Goal: Task Accomplishment & Management: Complete application form

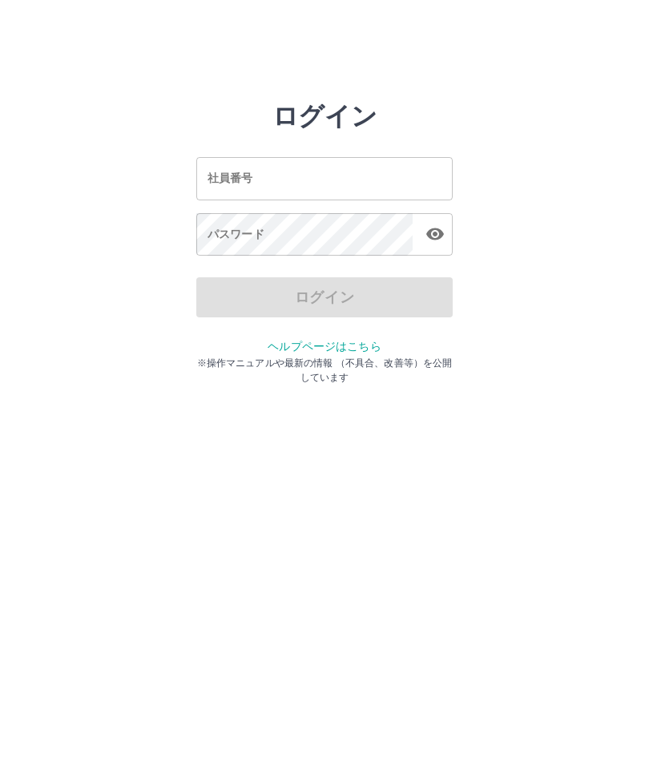
click at [384, 182] on input "社員番号" at bounding box center [324, 178] width 256 height 42
type input "*******"
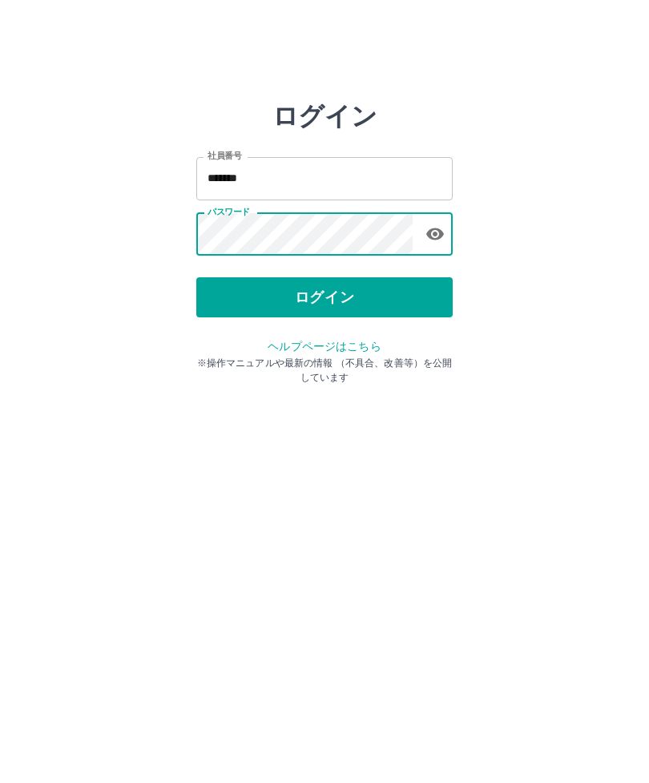
click at [318, 299] on button "ログイン" at bounding box center [324, 297] width 256 height 40
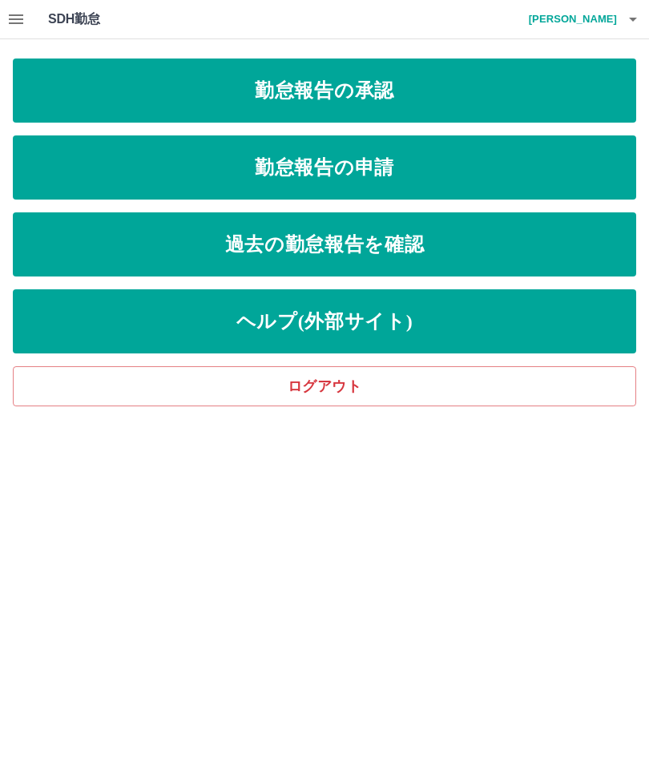
click at [423, 165] on link "勤怠報告の申請" at bounding box center [324, 167] width 623 height 64
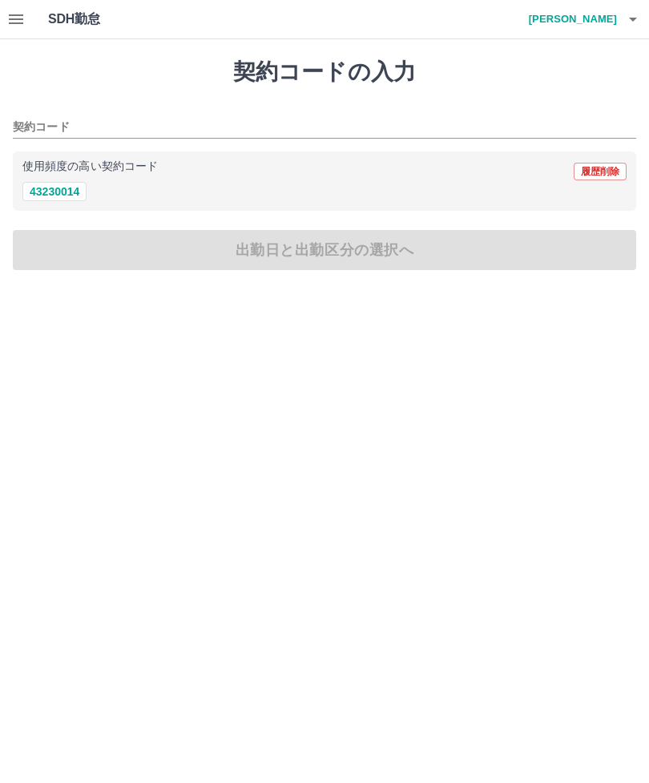
click at [73, 190] on button "43230014" at bounding box center [54, 191] width 64 height 19
type input "********"
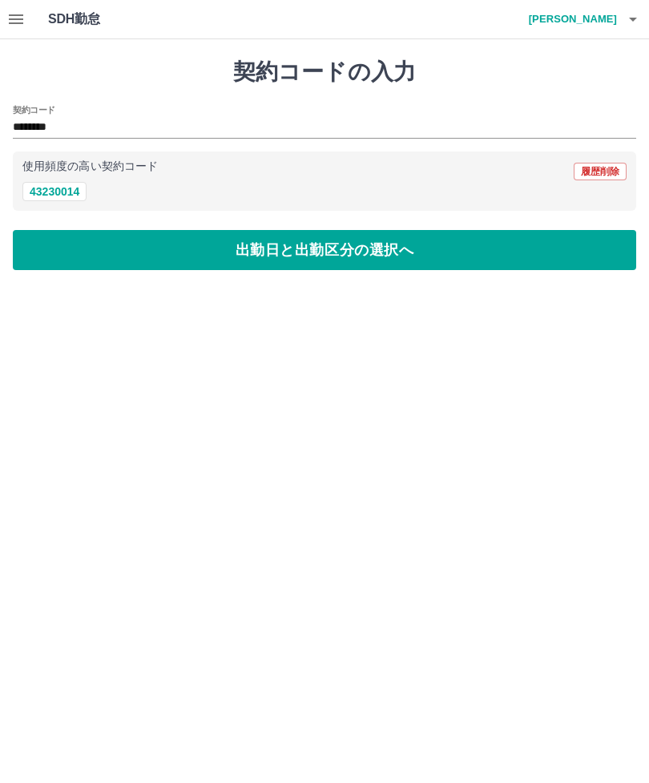
click at [307, 255] on button "出勤日と出勤区分の選択へ" at bounding box center [324, 250] width 623 height 40
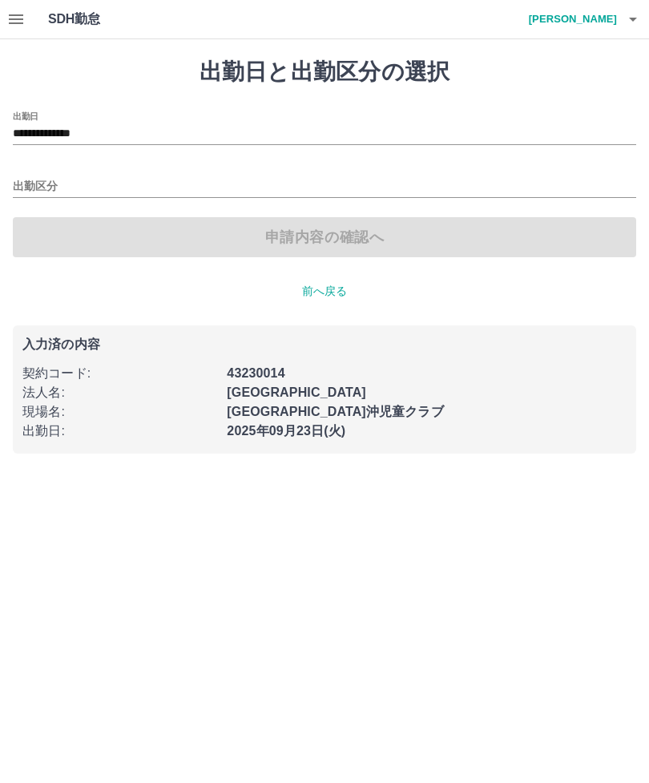
click at [247, 131] on input "**********" at bounding box center [324, 134] width 623 height 20
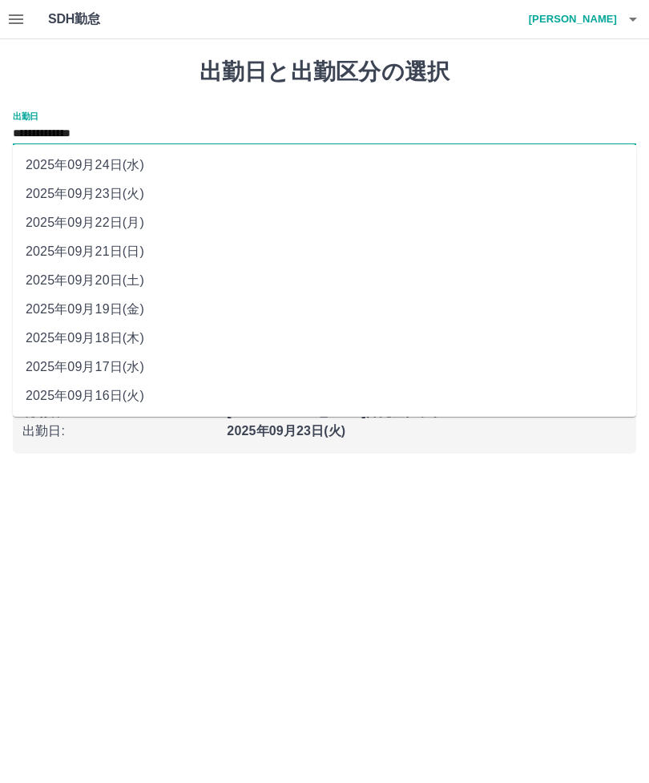
click at [110, 219] on li "2025年09月22日(月)" at bounding box center [324, 222] width 623 height 29
type input "**********"
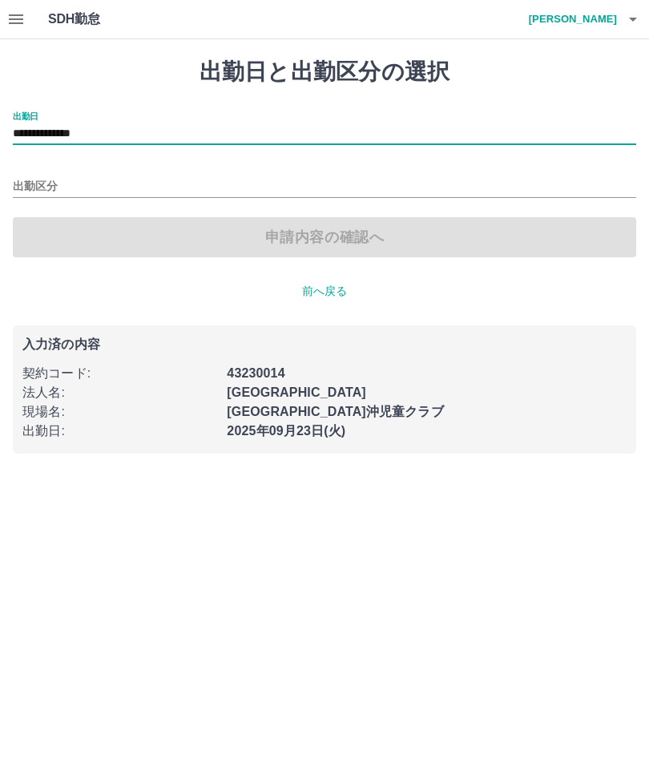
click at [134, 184] on input "出勤区分" at bounding box center [324, 187] width 623 height 20
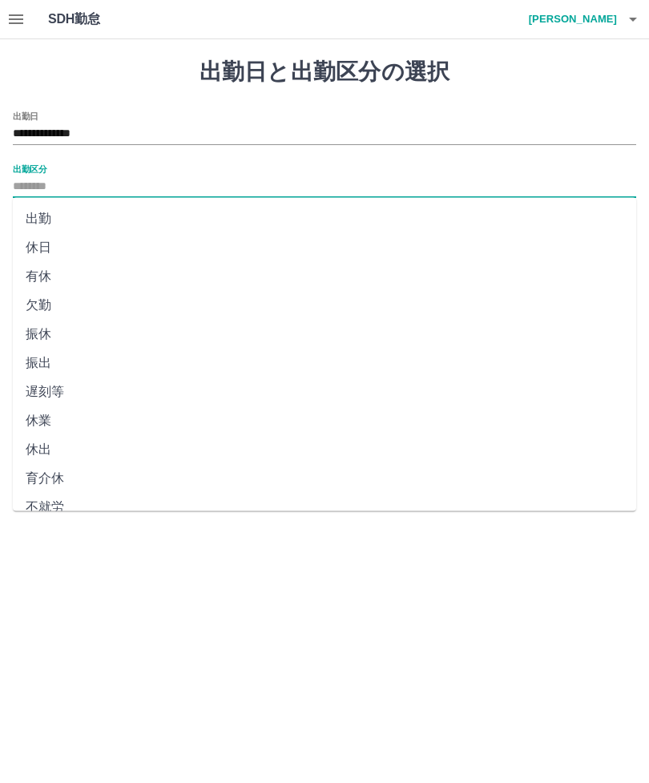
click at [46, 219] on li "出勤" at bounding box center [324, 218] width 623 height 29
type input "**"
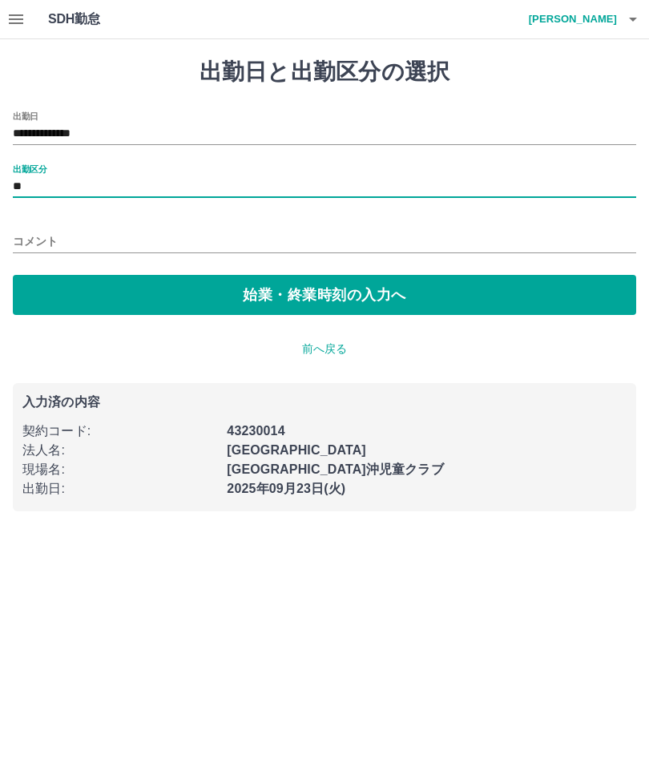
click at [280, 308] on button "始業・終業時刻の入力へ" at bounding box center [324, 295] width 623 height 40
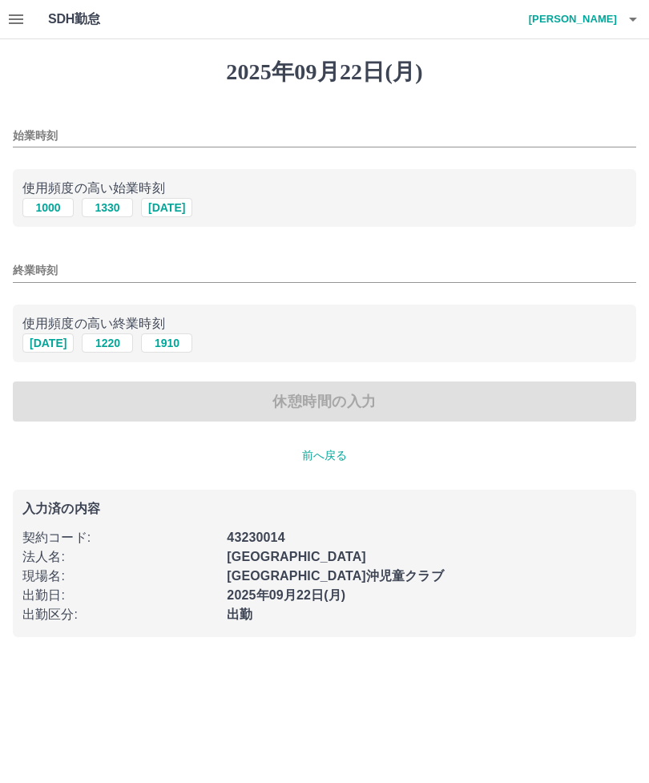
click at [182, 136] on input "始業時刻" at bounding box center [324, 135] width 623 height 23
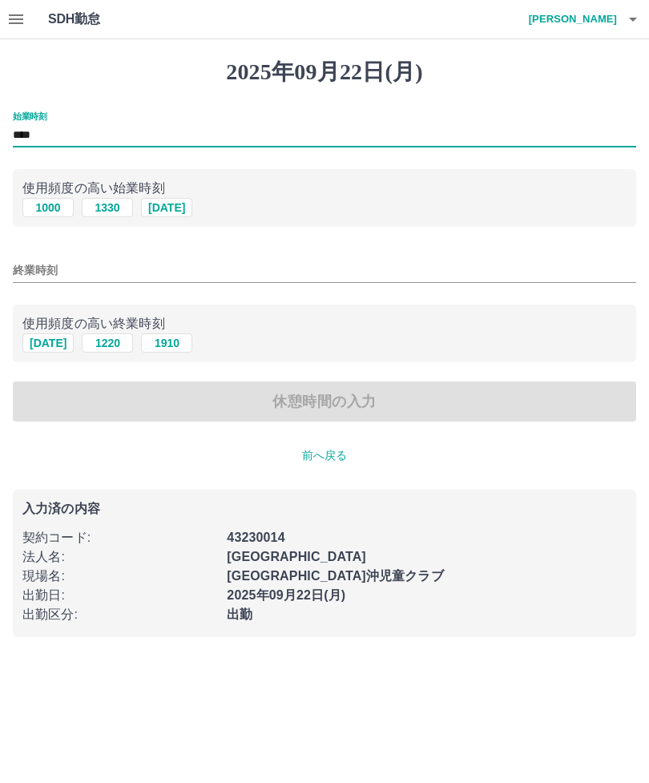
type input "****"
click at [161, 277] on input "終業時刻" at bounding box center [324, 270] width 623 height 23
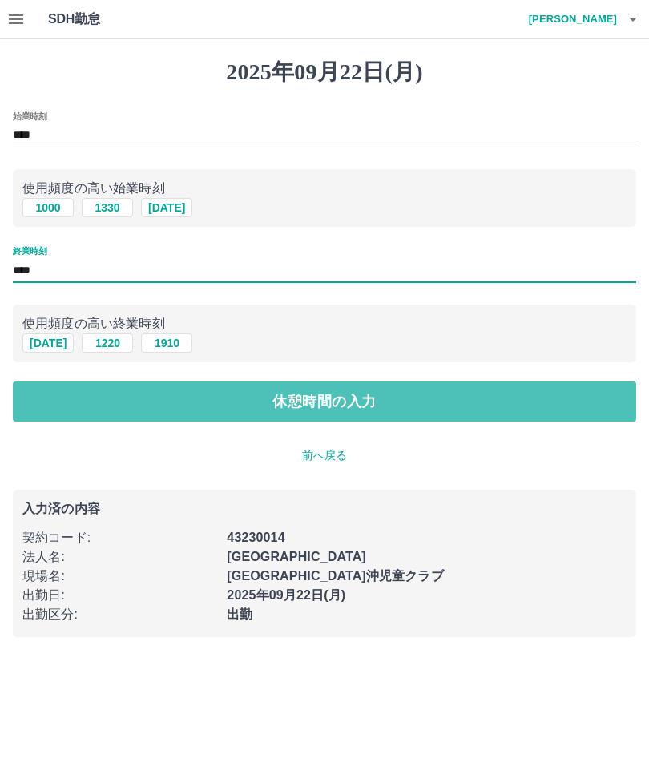
type input "****"
click at [296, 402] on button "休憩時間の入力" at bounding box center [324, 401] width 623 height 40
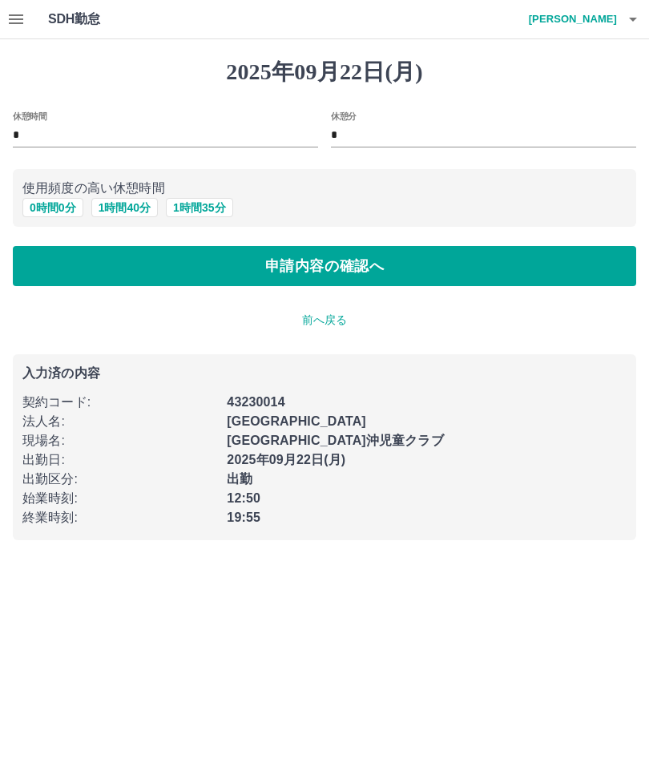
click at [410, 136] on input "*" at bounding box center [483, 135] width 305 height 23
type input "*"
type input "**"
click at [310, 264] on button "申請内容の確認へ" at bounding box center [324, 266] width 623 height 40
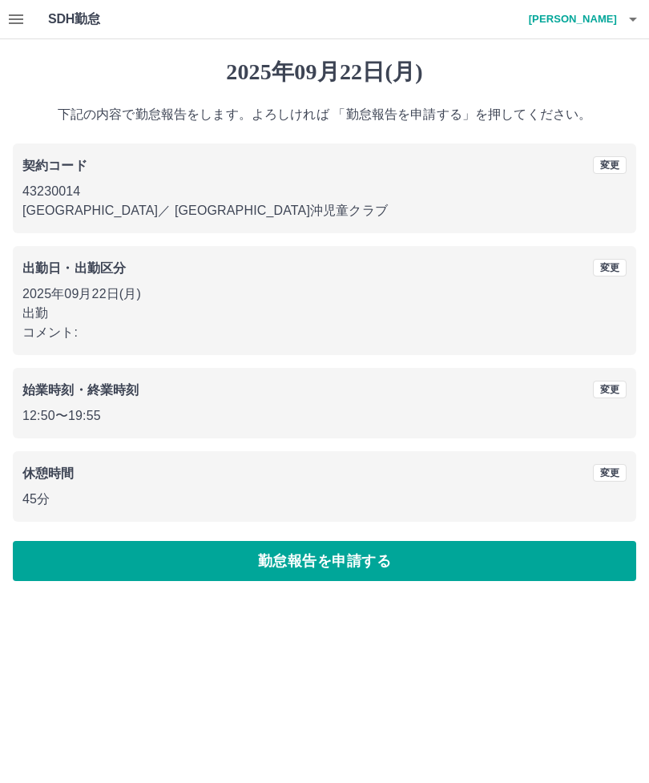
click at [369, 562] on button "勤怠報告を申請する" at bounding box center [324, 561] width 623 height 40
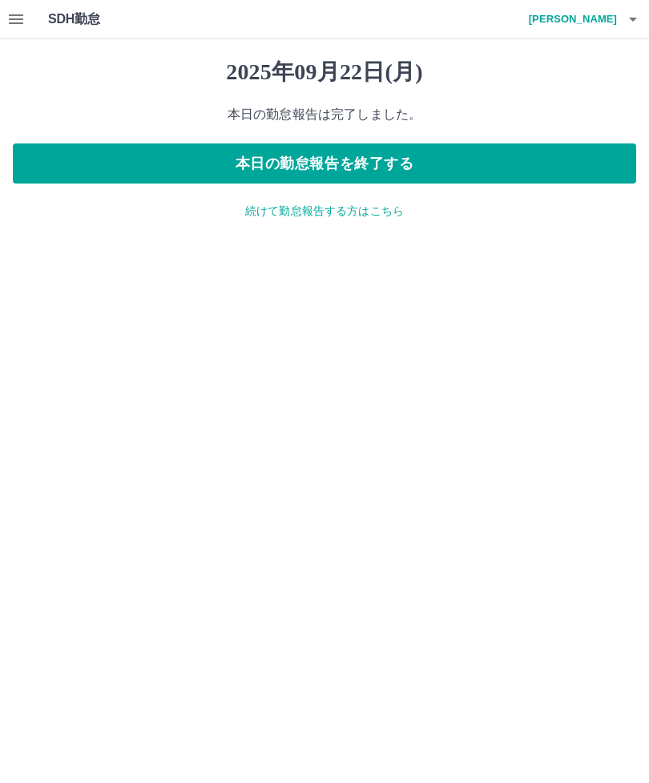
click at [11, 19] on icon "button" at bounding box center [16, 19] width 14 height 10
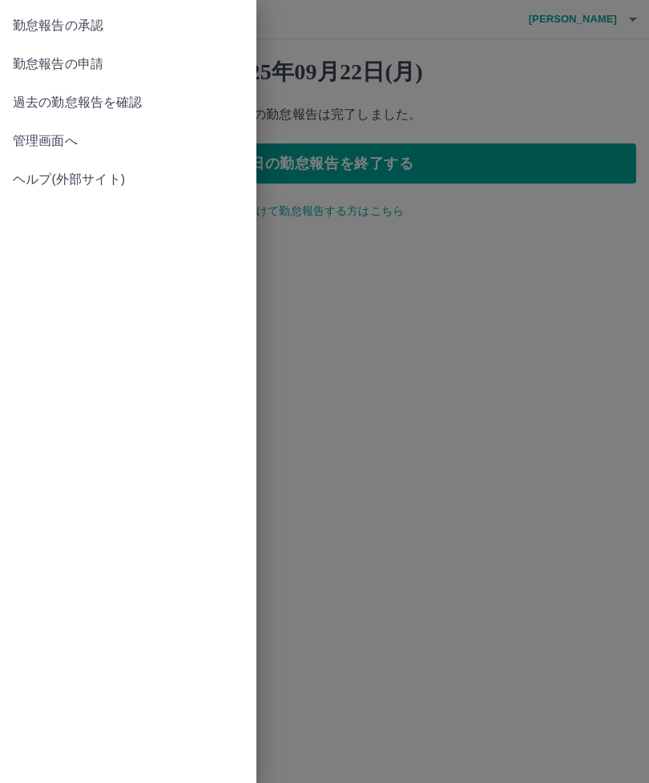
click at [72, 28] on span "勤怠報告の承認" at bounding box center [128, 25] width 231 height 19
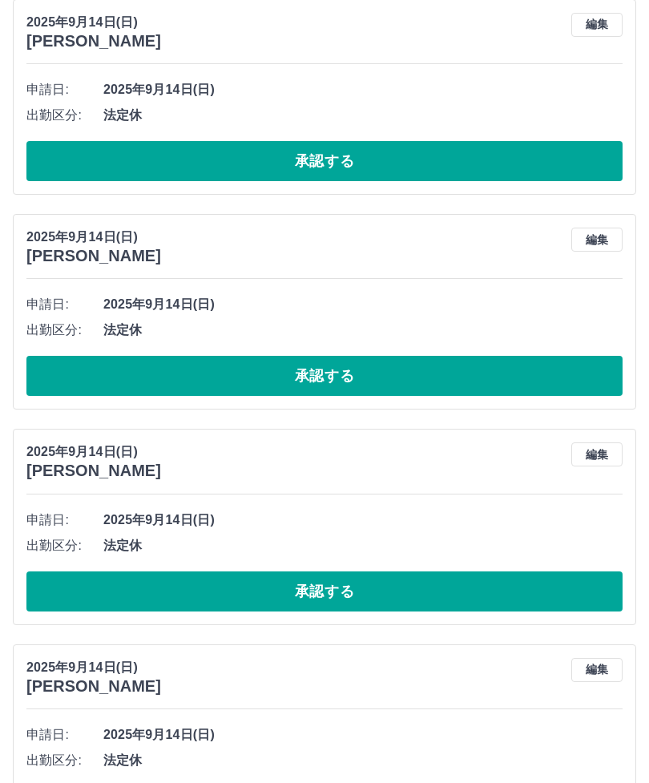
scroll to position [1317, 0]
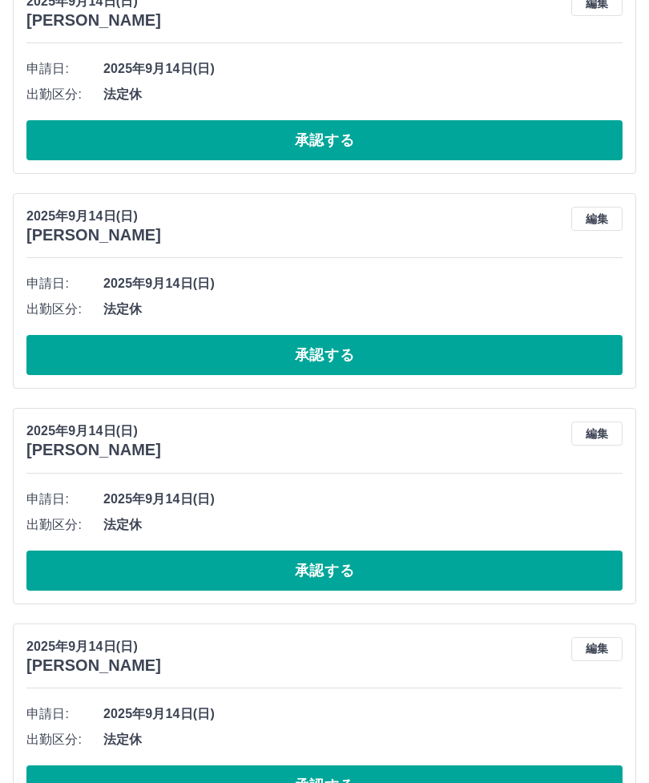
click at [329, 779] on button "承認する" at bounding box center [324, 785] width 596 height 40
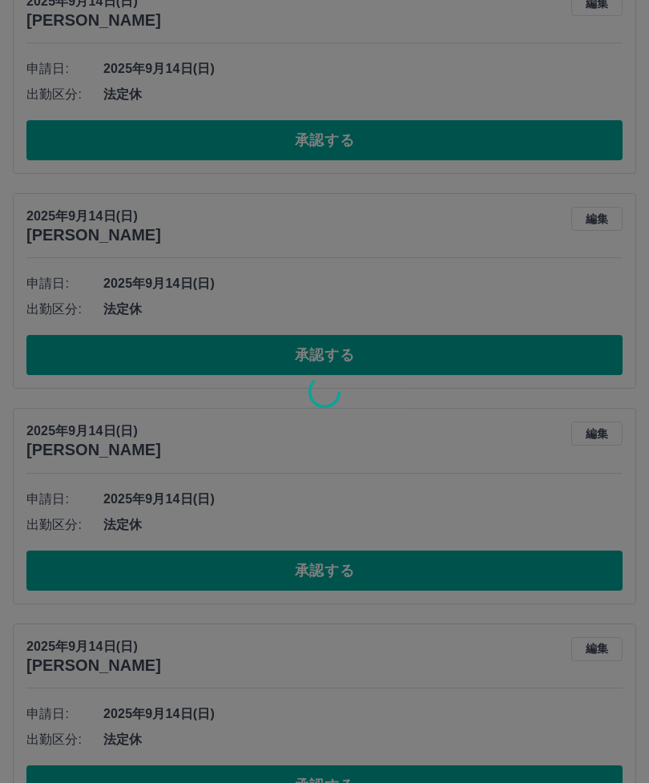
scroll to position [1102, 0]
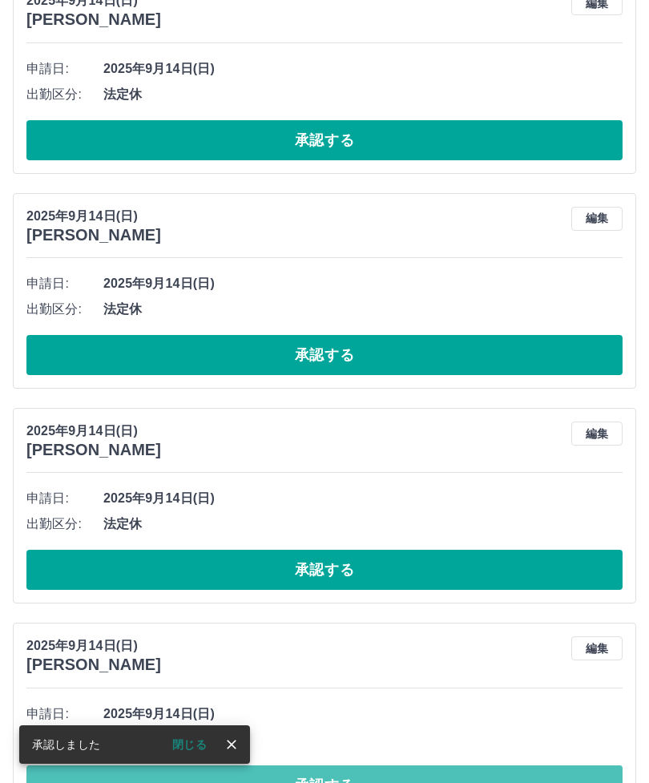
click at [360, 779] on button "承認する" at bounding box center [324, 785] width 596 height 40
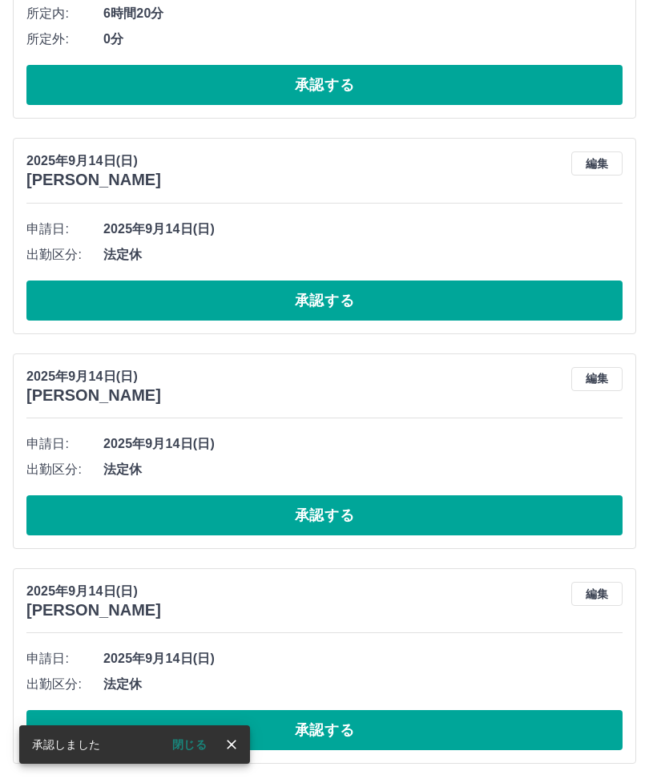
scroll to position [888, 0]
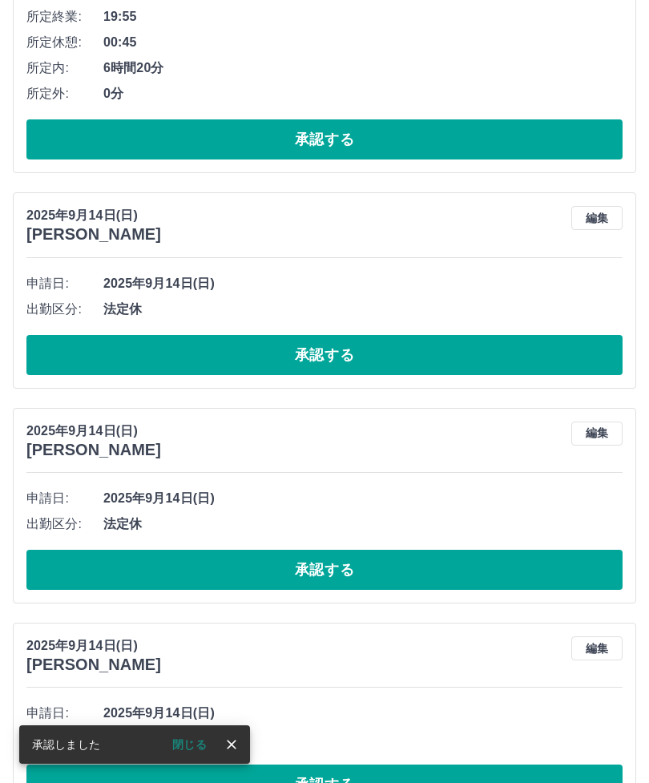
click at [361, 781] on button "承認する" at bounding box center [324, 784] width 596 height 40
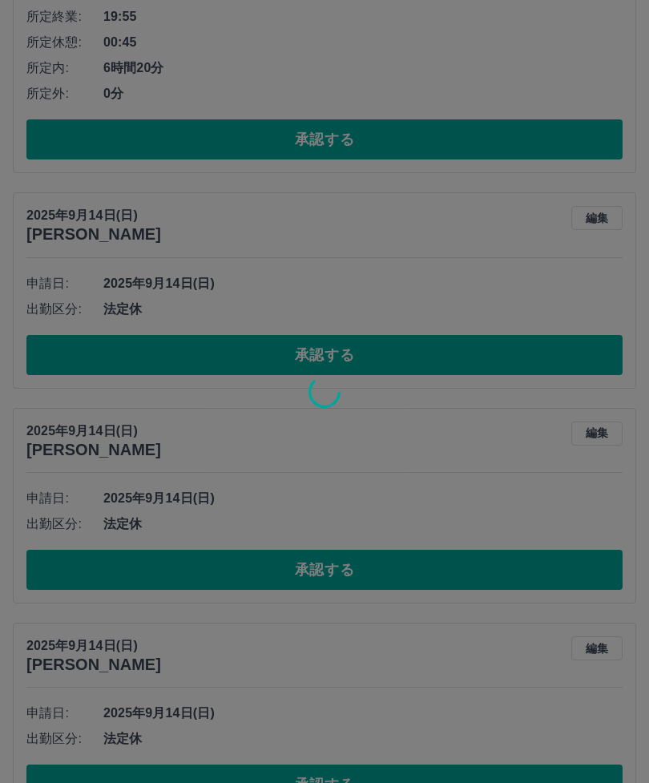
scroll to position [673, 0]
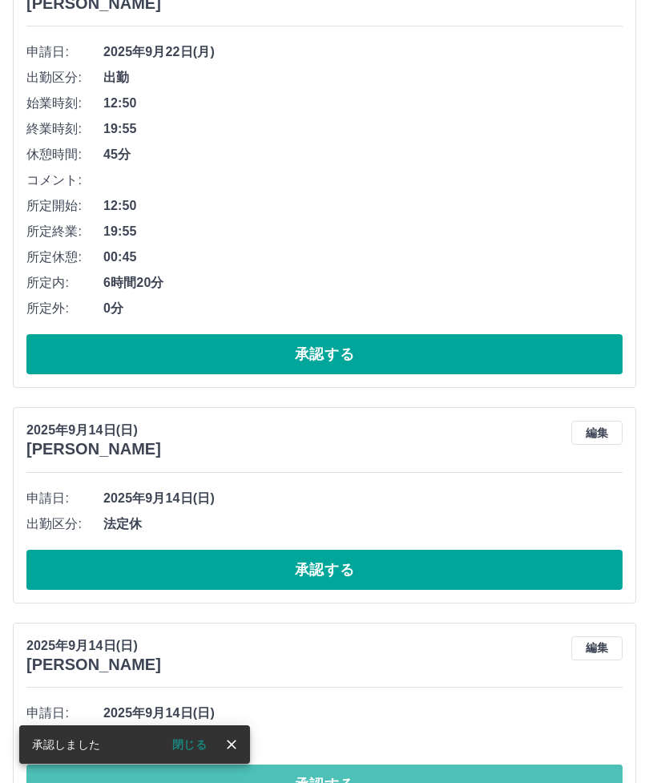
click at [364, 780] on button "承認する" at bounding box center [324, 784] width 596 height 40
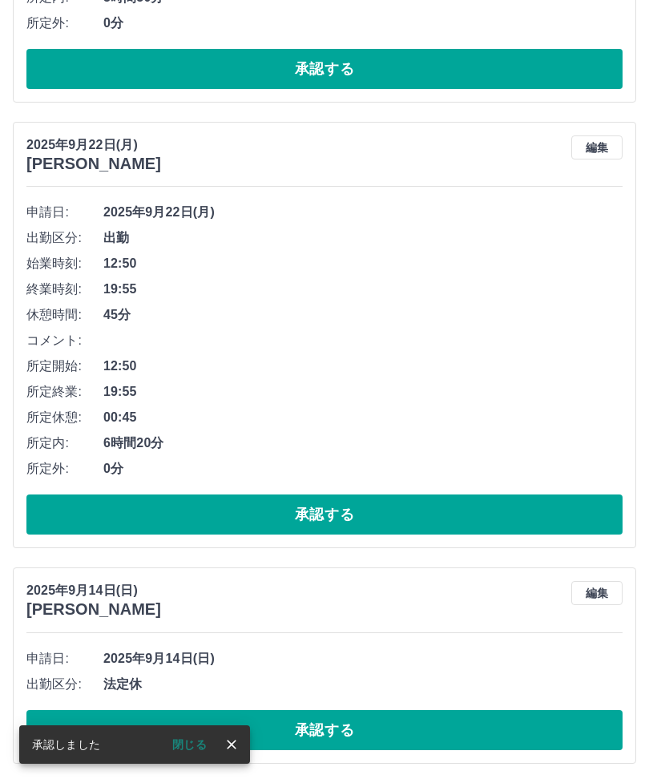
scroll to position [458, 0]
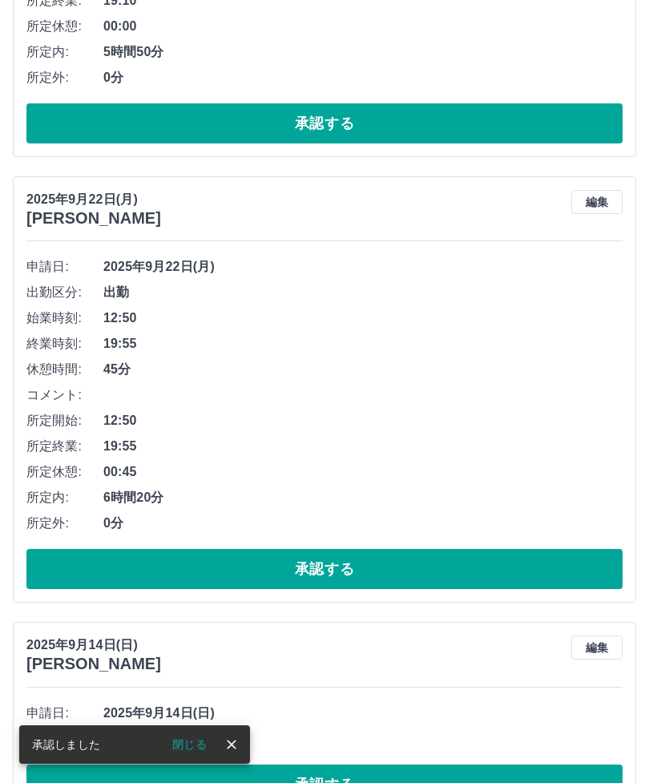
click at [365, 780] on button "承認する" at bounding box center [324, 784] width 596 height 40
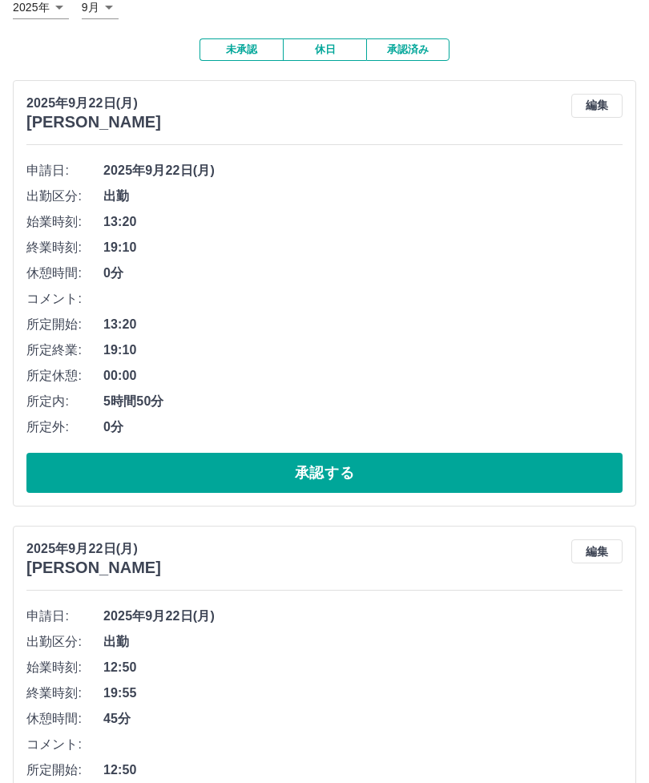
scroll to position [115, 0]
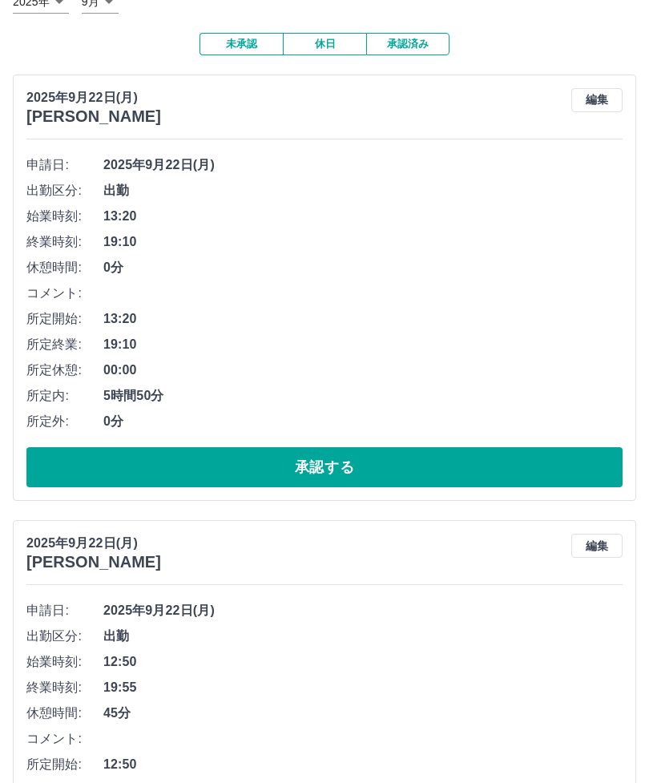
click at [353, 465] on button "承認する" at bounding box center [324, 467] width 596 height 40
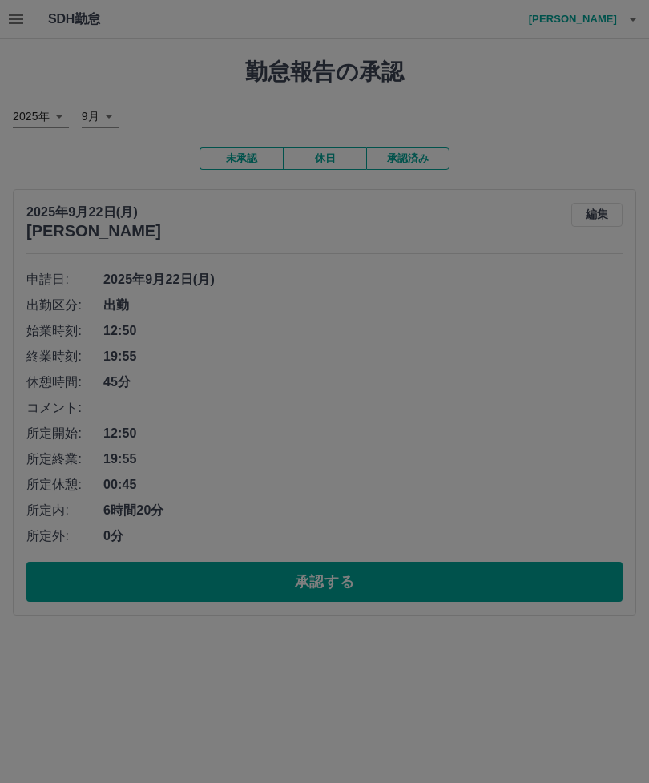
scroll to position [0, 0]
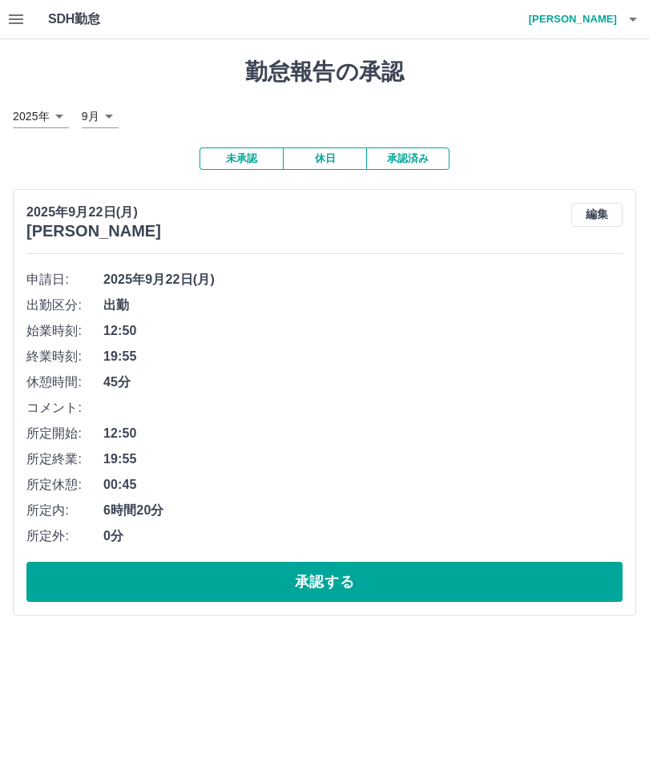
click at [360, 582] on button "承認する" at bounding box center [324, 582] width 596 height 40
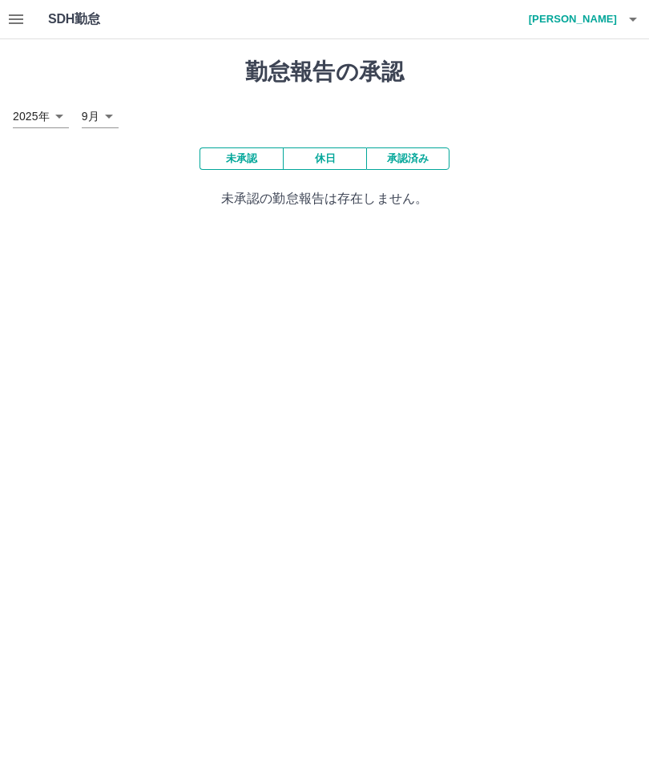
click at [24, 26] on icon "button" at bounding box center [15, 19] width 19 height 19
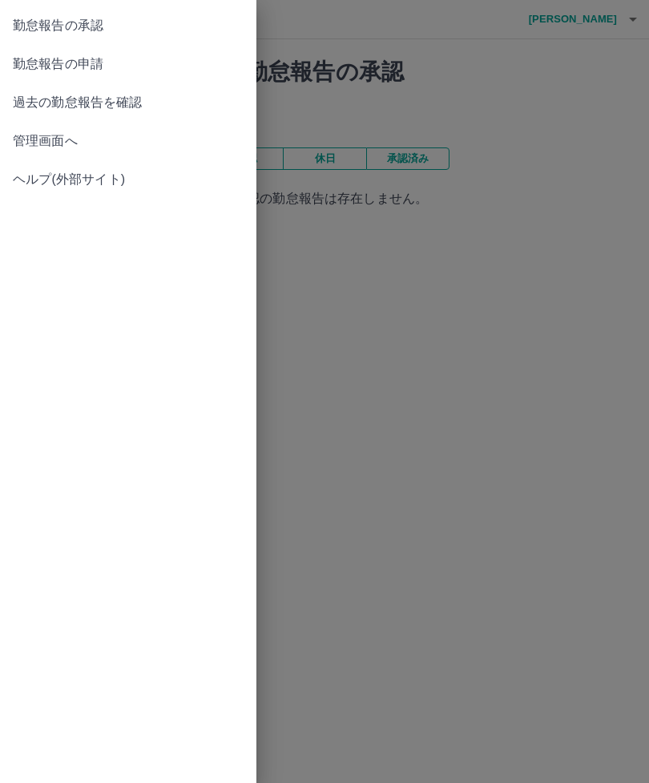
click at [45, 137] on span "管理画面へ" at bounding box center [128, 140] width 231 height 19
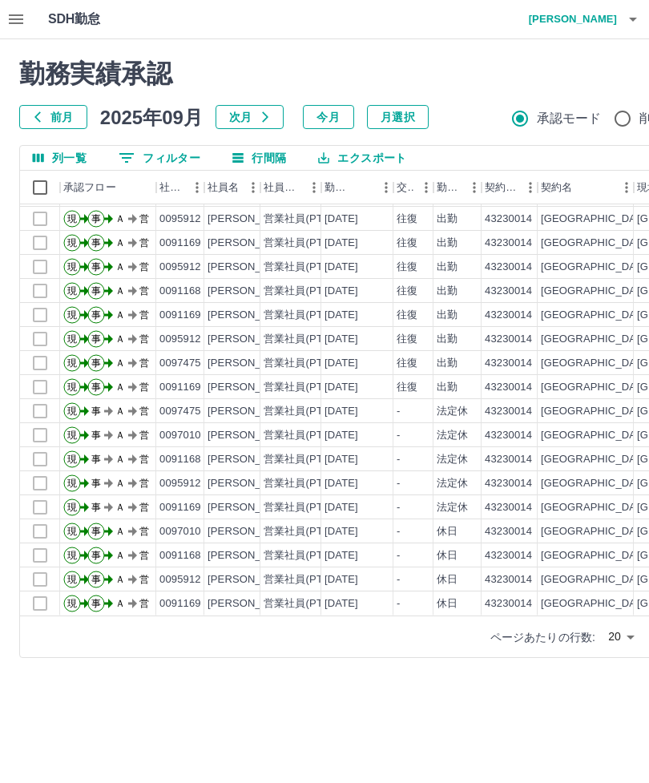
scroll to position [70, 0]
click at [585, 20] on h4 "小野　美津子" at bounding box center [569, 19] width 96 height 38
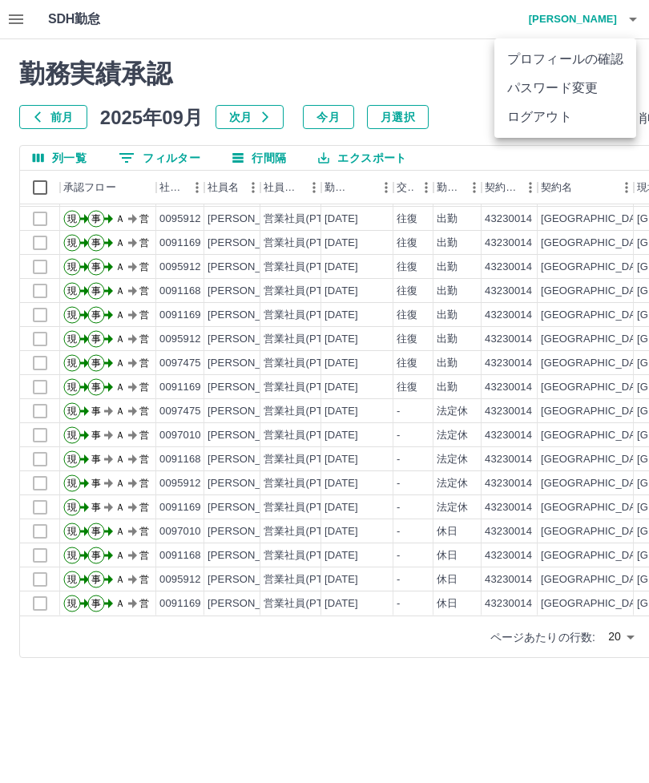
click at [538, 124] on li "ログアウト" at bounding box center [565, 117] width 142 height 29
